Goal: Find specific page/section: Find specific page/section

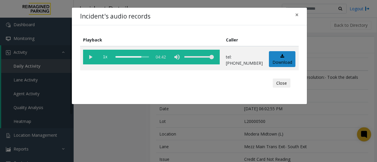
scroll to position [190, 0]
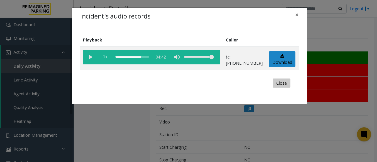
click at [278, 80] on button "Close" at bounding box center [282, 83] width 18 height 9
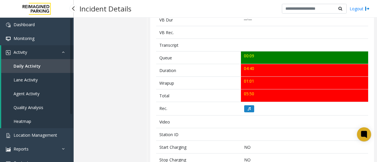
click at [29, 66] on span "Daily Activity" at bounding box center [27, 66] width 27 height 6
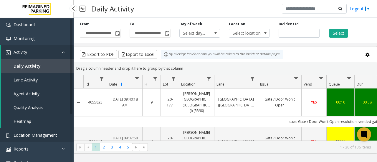
click at [36, 132] on link "Location Management" at bounding box center [37, 135] width 74 height 14
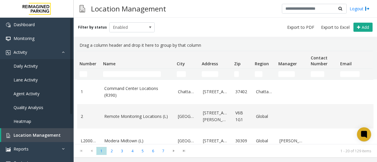
click at [117, 77] on td "Name Filter" at bounding box center [138, 74] width 74 height 11
click at [121, 74] on input "Name Filter" at bounding box center [132, 74] width 58 height 6
paste input "**********"
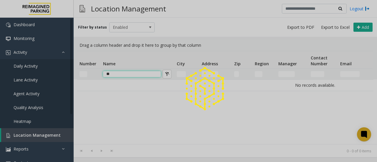
type input "*"
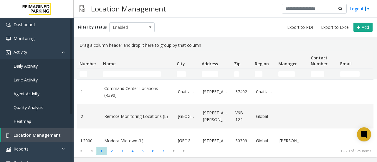
click at [84, 70] on td "Number Filter" at bounding box center [89, 74] width 24 height 11
click at [84, 72] on input "Number Filter" at bounding box center [83, 74] width 8 height 6
paste input "**********"
type input "**********"
click at [115, 74] on input "Name Filter" at bounding box center [132, 74] width 58 height 6
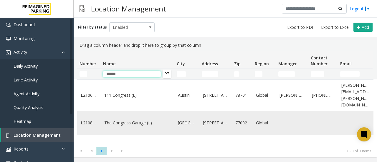
type input "******"
click at [236, 27] on div "Filter by status Enabled Add" at bounding box center [225, 27] width 303 height 19
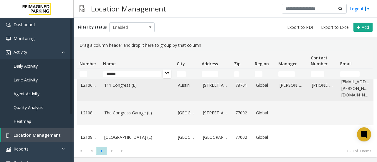
scroll to position [8, 0]
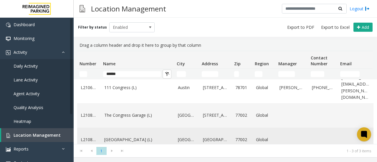
click at [141, 137] on link "[GEOGRAPHIC_DATA] (L)" at bounding box center [137, 140] width 67 height 6
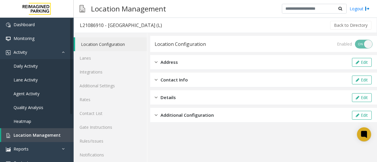
scroll to position [31, 0]
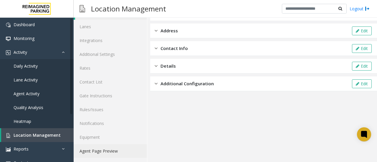
click at [108, 151] on link "Agent Page Preview" at bounding box center [110, 151] width 73 height 14
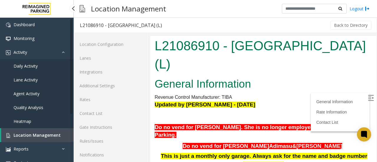
click at [45, 135] on span "Location Management" at bounding box center [37, 135] width 47 height 6
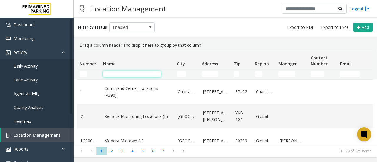
click at [128, 74] on input "Name Filter" at bounding box center [132, 74] width 58 height 6
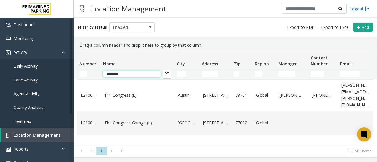
scroll to position [1, 0]
type input "********"
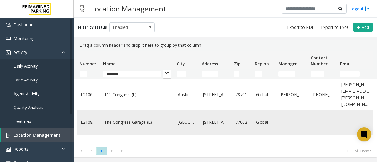
click at [125, 119] on link "The Congress Garage (L)" at bounding box center [137, 122] width 67 height 6
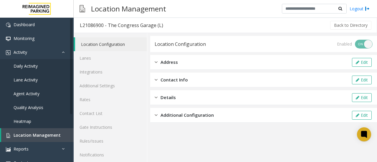
click at [165, 136] on app-location-configuration "Location Configuration Enabled ON OFF Address Edit Contact Info Edit Details Ed…" at bounding box center [263, 115] width 227 height 158
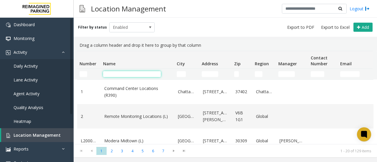
click at [135, 72] on input "Name Filter" at bounding box center [132, 74] width 58 height 6
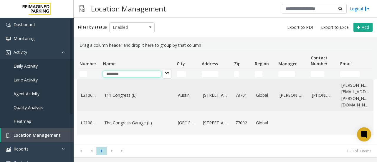
type input "********"
click at [133, 94] on link "111 Congress (L)" at bounding box center [137, 95] width 67 height 6
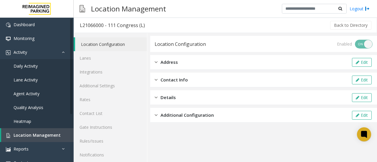
click at [195, 134] on app-location-configuration "Location Configuration Enabled ON OFF Address Edit Contact Info Edit Details Ed…" at bounding box center [263, 115] width 227 height 158
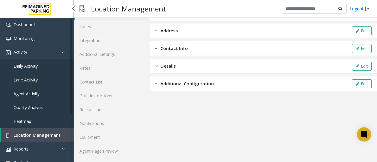
click at [45, 133] on span "Location Management" at bounding box center [37, 135] width 47 height 6
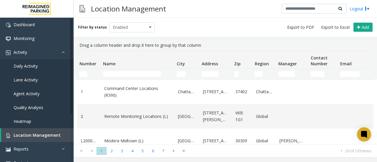
click at [137, 71] on td "Name Filter" at bounding box center [138, 74] width 74 height 11
click at [137, 73] on input "Name Filter" at bounding box center [132, 74] width 58 height 6
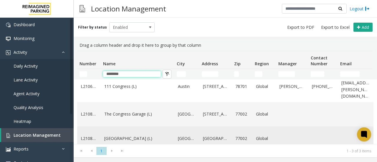
scroll to position [13, 0]
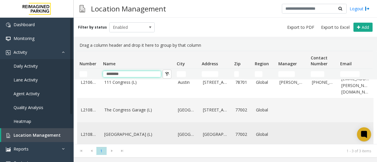
type input "********"
click at [141, 131] on link "[GEOGRAPHIC_DATA] (L)" at bounding box center [137, 134] width 67 height 6
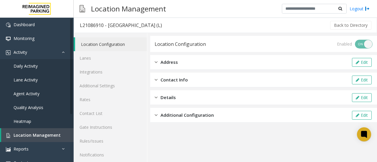
drag, startPoint x: 212, startPoint y: 25, endPoint x: 108, endPoint y: 24, distance: 104.2
click at [108, 24] on h3 "L21086910 - [GEOGRAPHIC_DATA] (L)" at bounding box center [121, 26] width 94 height 14
copy div "[GEOGRAPHIC_DATA] (L)"
click at [43, 134] on span "Location Management" at bounding box center [37, 135] width 47 height 6
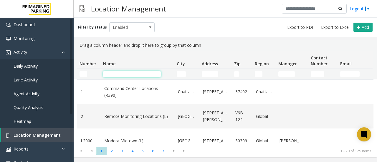
click at [138, 75] on input "Name Filter" at bounding box center [132, 74] width 58 height 6
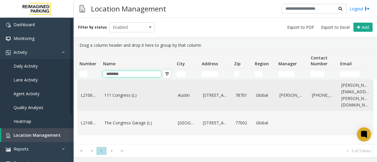
type input "********"
click at [120, 92] on link "111 Congress (L)" at bounding box center [137, 95] width 67 height 6
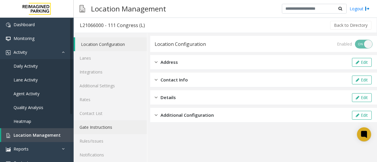
scroll to position [31, 0]
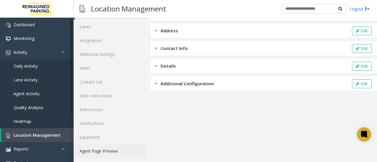
click at [108, 148] on link "Agent Page Preview" at bounding box center [110, 151] width 73 height 14
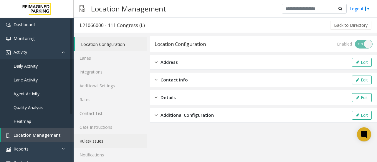
scroll to position [31, 0]
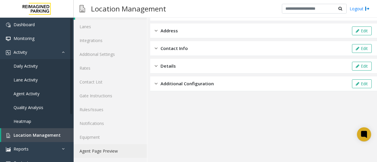
click at [103, 150] on link "Agent Page Preview" at bounding box center [110, 151] width 73 height 14
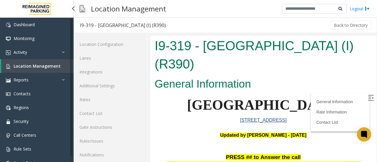
click at [45, 65] on span "Location Management" at bounding box center [37, 66] width 47 height 6
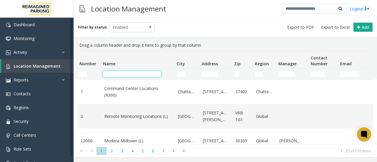
click at [142, 74] on input "Name Filter" at bounding box center [132, 74] width 58 height 6
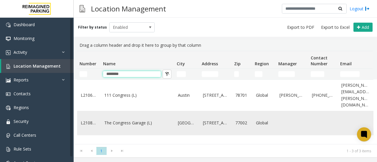
type input "********"
click at [123, 120] on link "The Congress Garage (L)" at bounding box center [137, 123] width 67 height 6
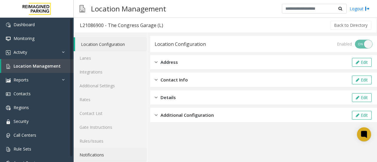
scroll to position [31, 0]
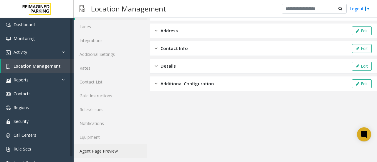
click at [105, 149] on link "Agent Page Preview" at bounding box center [110, 151] width 73 height 14
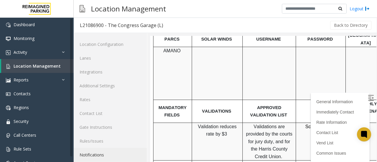
scroll to position [296, 0]
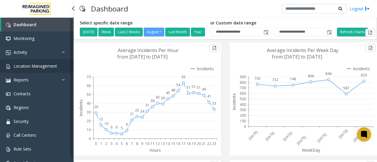
click at [43, 65] on span "Location Management" at bounding box center [36, 66] width 44 height 6
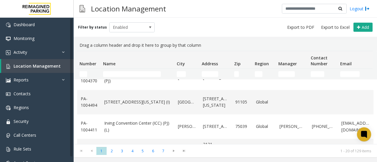
scroll to position [429, 0]
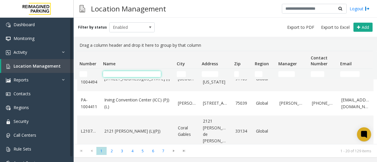
click at [129, 76] on input "Name Filter" at bounding box center [132, 74] width 58 height 6
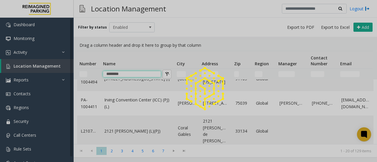
scroll to position [13, 0]
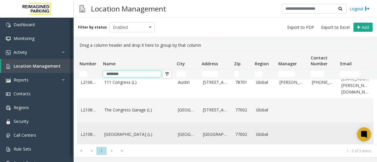
type input "********"
click at [117, 133] on link "[GEOGRAPHIC_DATA] (L)" at bounding box center [137, 134] width 67 height 6
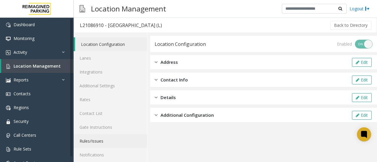
scroll to position [31, 0]
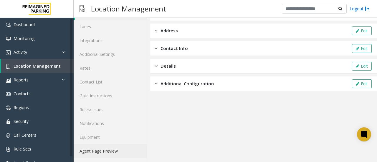
click at [105, 150] on link "Agent Page Preview" at bounding box center [110, 151] width 73 height 14
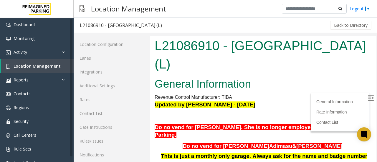
drag, startPoint x: 333, startPoint y: 66, endPoint x: 251, endPoint y: 45, distance: 85.4
click at [251, 45] on h1 "L21086910 - [GEOGRAPHIC_DATA] (L)" at bounding box center [263, 55] width 217 height 36
click at [230, 43] on h1 "L21086910 - [GEOGRAPHIC_DATA] (L)" at bounding box center [263, 55] width 217 height 36
drag, startPoint x: 230, startPoint y: 43, endPoint x: 333, endPoint y: 63, distance: 104.5
click at [333, 63] on h1 "L21086910 - [GEOGRAPHIC_DATA] (L)" at bounding box center [263, 55] width 217 height 36
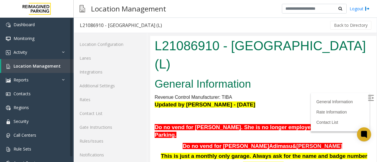
copy h1 "[GEOGRAPHIC_DATA]"
click at [306, 80] on h2 "General Information" at bounding box center [263, 84] width 217 height 15
drag, startPoint x: 332, startPoint y: 65, endPoint x: 231, endPoint y: 44, distance: 103.6
click at [231, 44] on h1 "L21086910 - [GEOGRAPHIC_DATA] (L)" at bounding box center [263, 55] width 217 height 36
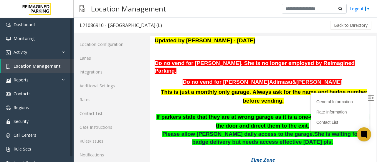
scroll to position [62, 0]
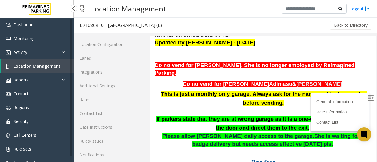
click at [40, 65] on span "Location Management" at bounding box center [37, 66] width 47 height 6
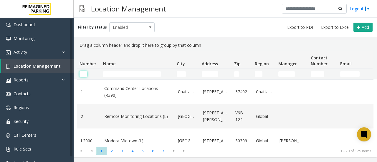
click at [81, 71] on input "Number Filter" at bounding box center [83, 74] width 8 height 6
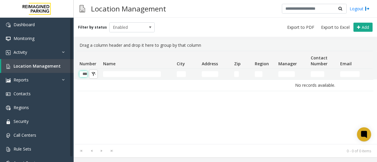
scroll to position [0, 3]
type input "*"
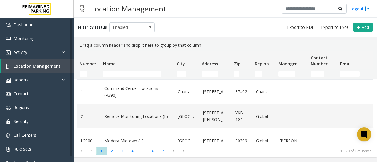
click at [117, 79] on td "Name Filter" at bounding box center [138, 74] width 74 height 11
click at [116, 74] on input "Name Filter" at bounding box center [132, 74] width 58 height 6
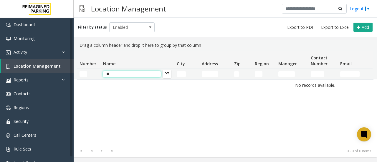
type input "*"
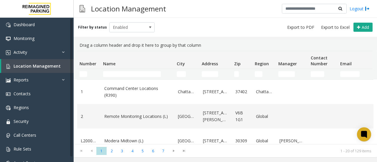
click at [225, 19] on div "Filter by status Enabled Add" at bounding box center [225, 27] width 303 height 19
